Goal: Information Seeking & Learning: Find specific fact

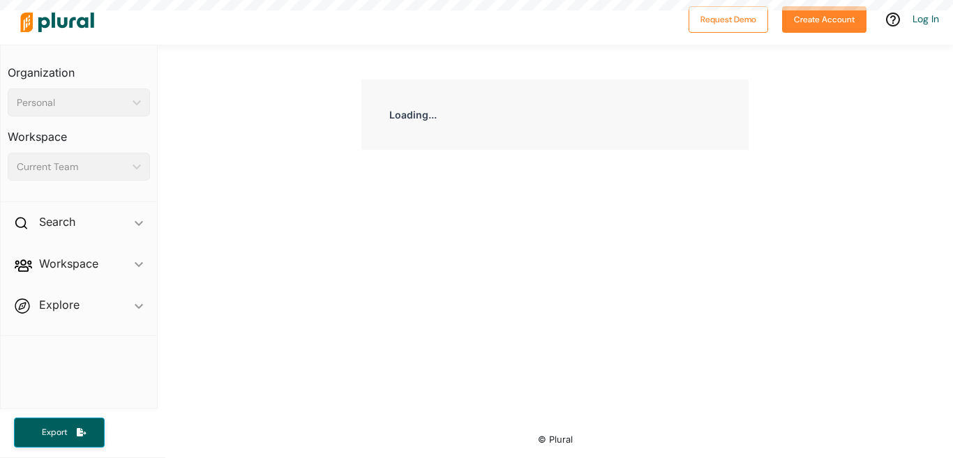
select select "English"
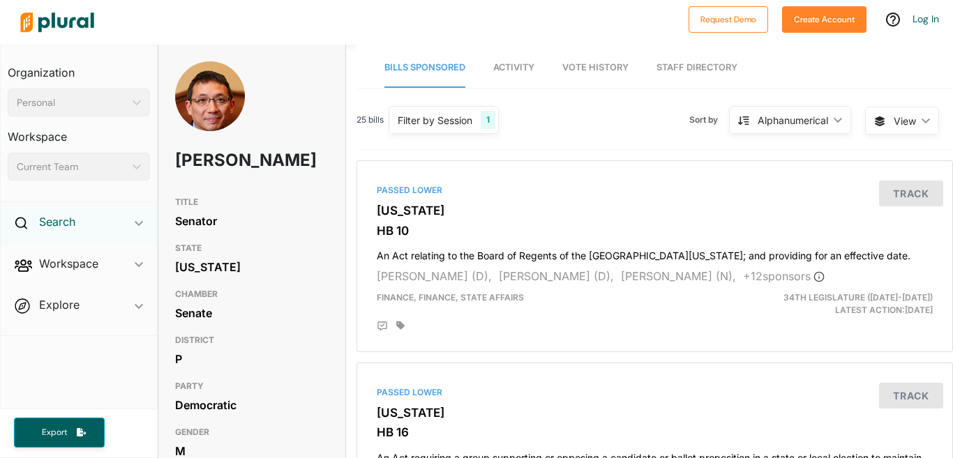
click at [47, 223] on h2 "Search" at bounding box center [57, 221] width 36 height 15
click at [53, 254] on h4 "Bills" at bounding box center [82, 254] width 121 height 13
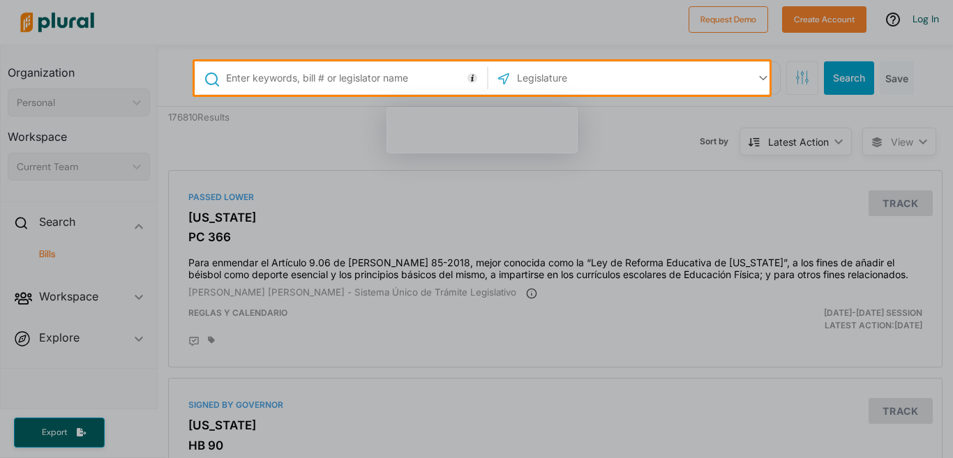
click at [283, 74] on input "text" at bounding box center [354, 78] width 259 height 27
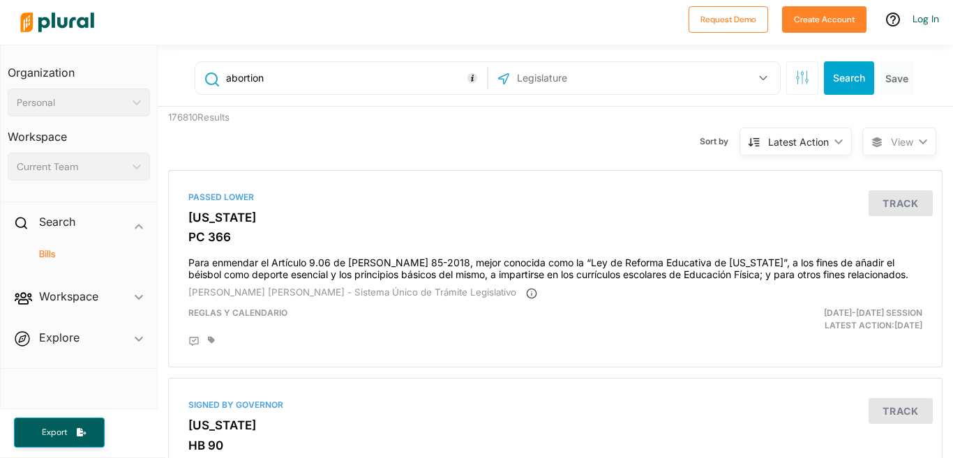
type input "abortion"
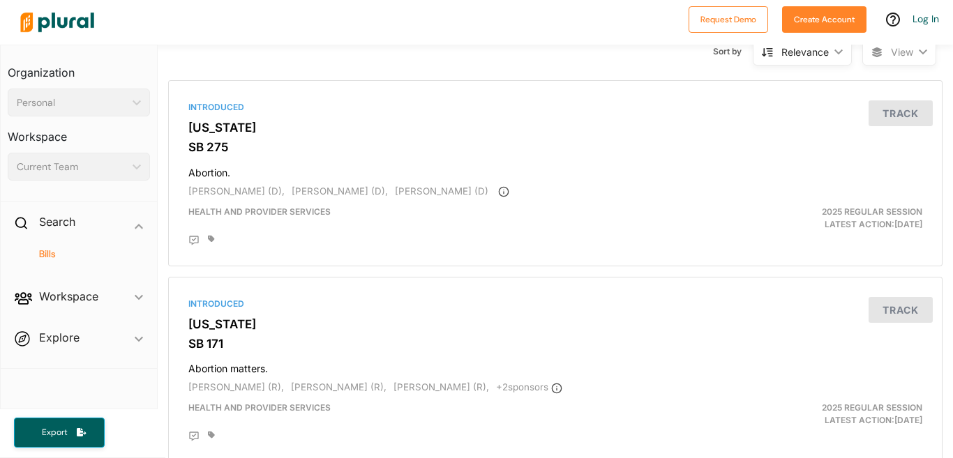
scroll to position [94, 0]
